Goal: Contribute content: Add original content to the website for others to see

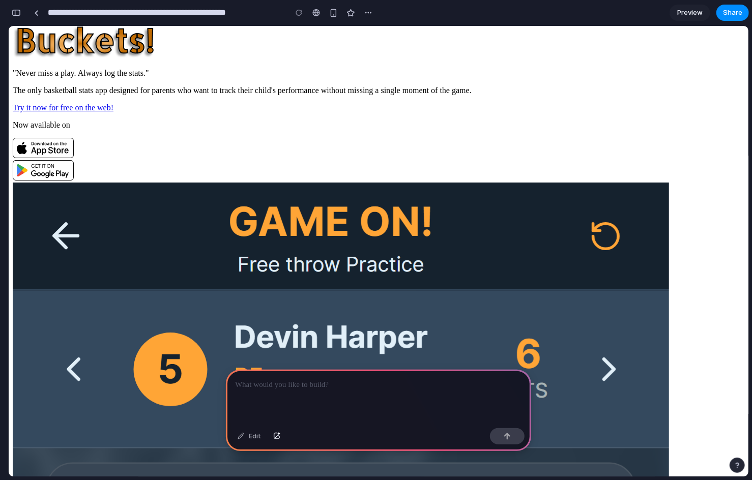
click at [336, 383] on p at bounding box center [378, 385] width 287 height 12
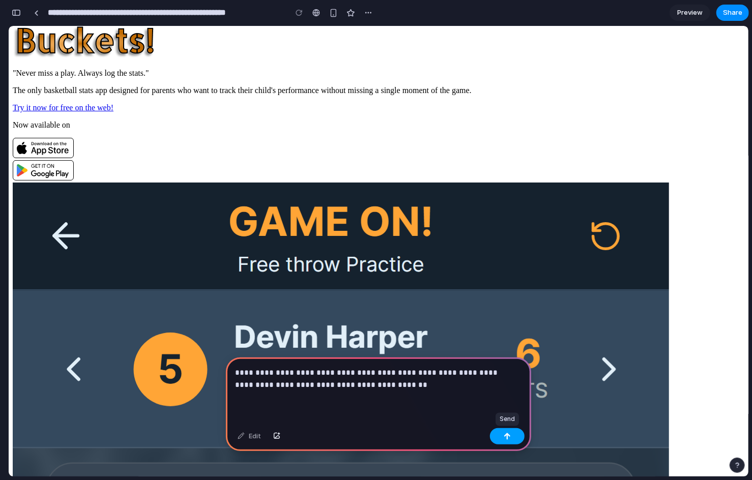
click at [506, 438] on div "button" at bounding box center [506, 436] width 7 height 7
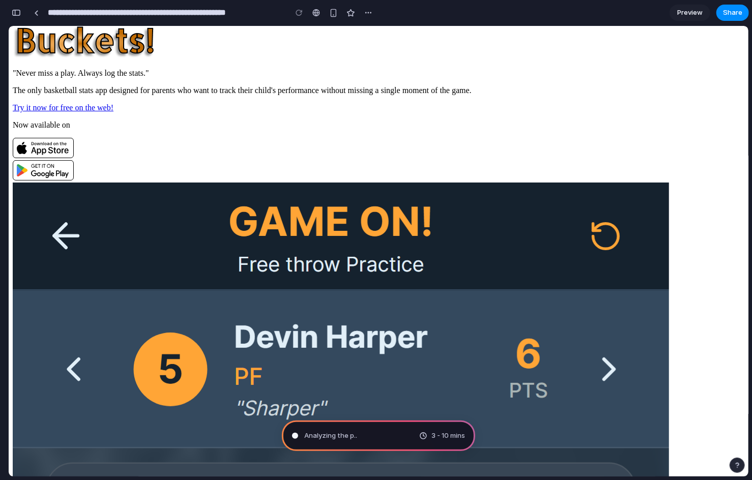
type input "**********"
